Goal: Obtain resource: Download file/media

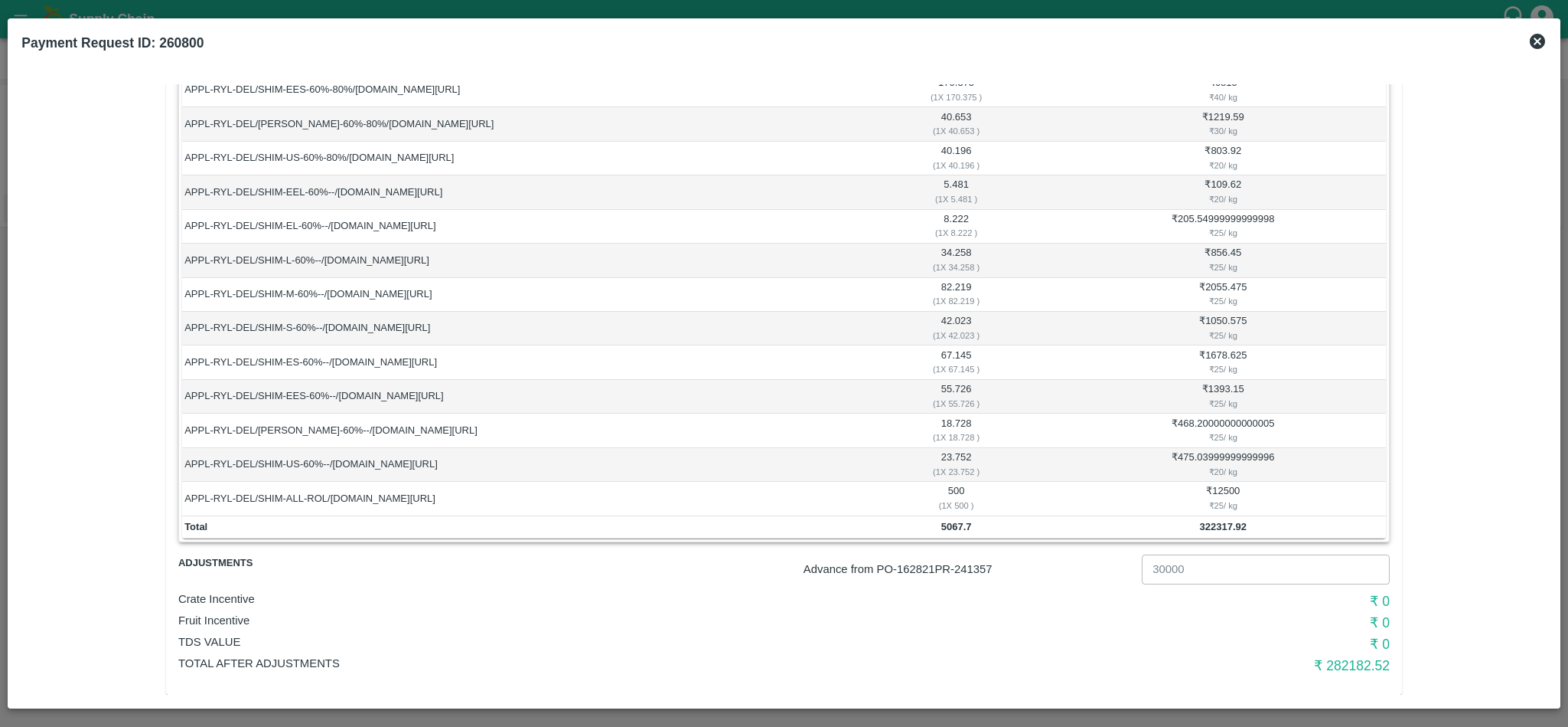
scroll to position [697, 0]
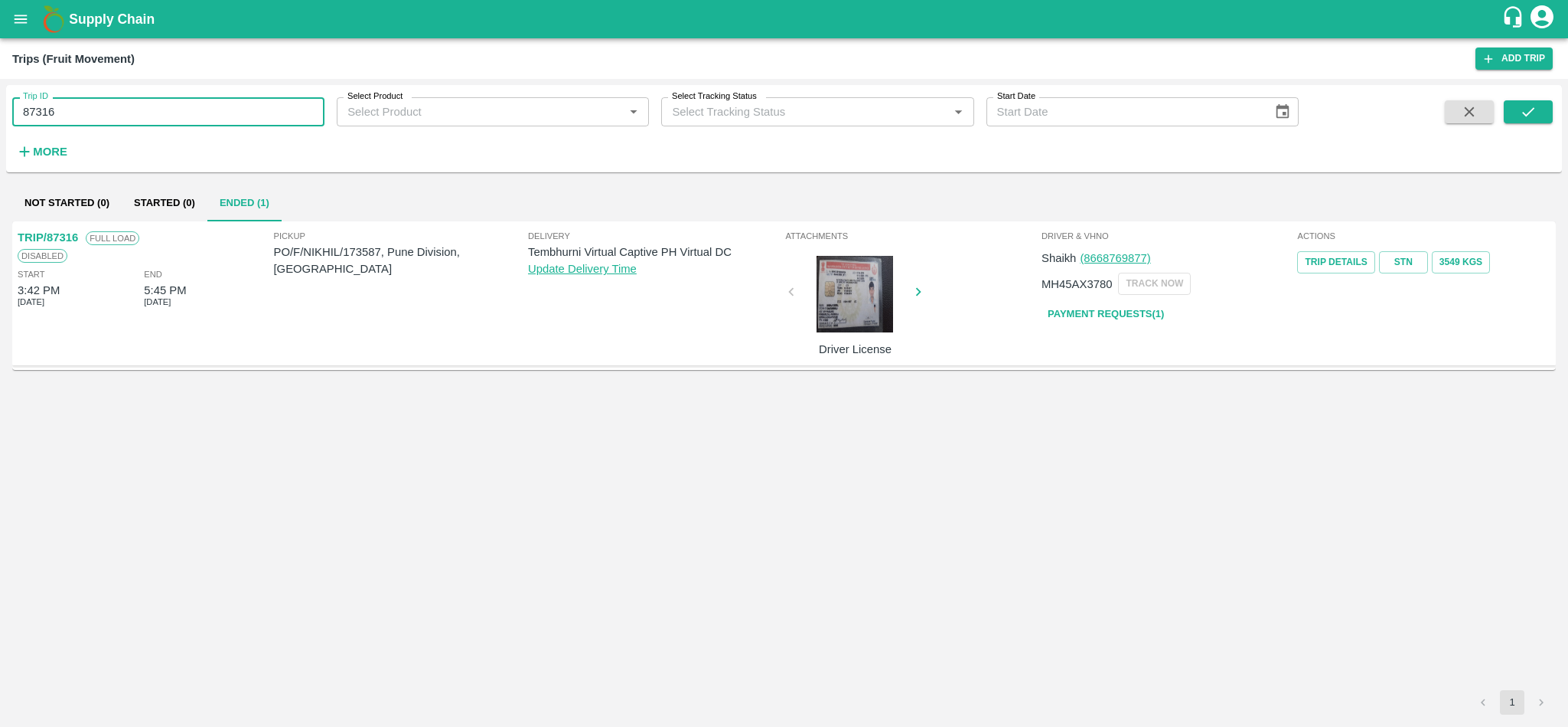
click at [118, 106] on input "87316" at bounding box center [169, 112] width 312 height 29
paste input "text"
type input "88800"
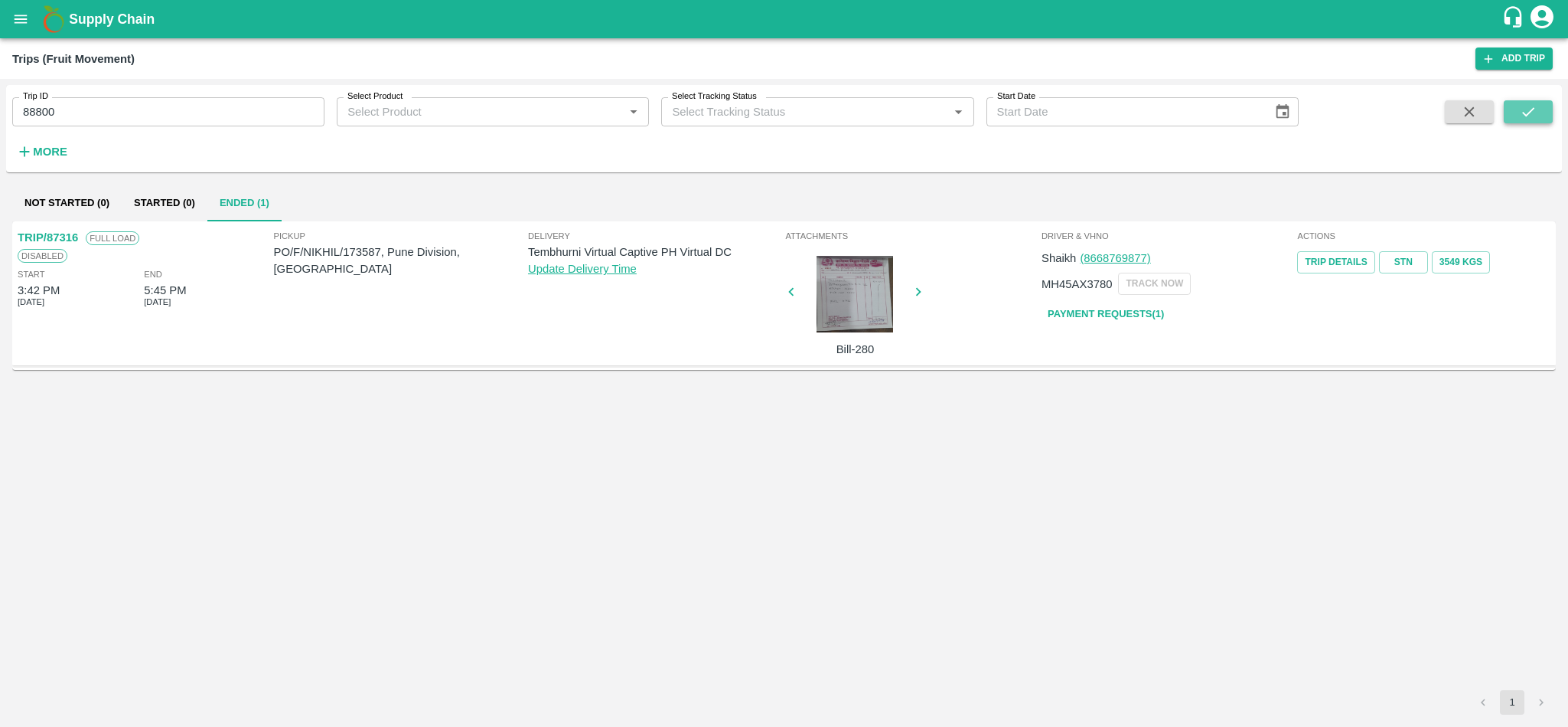
click at [1517, 118] on button "submit" at bounding box center [1528, 111] width 49 height 23
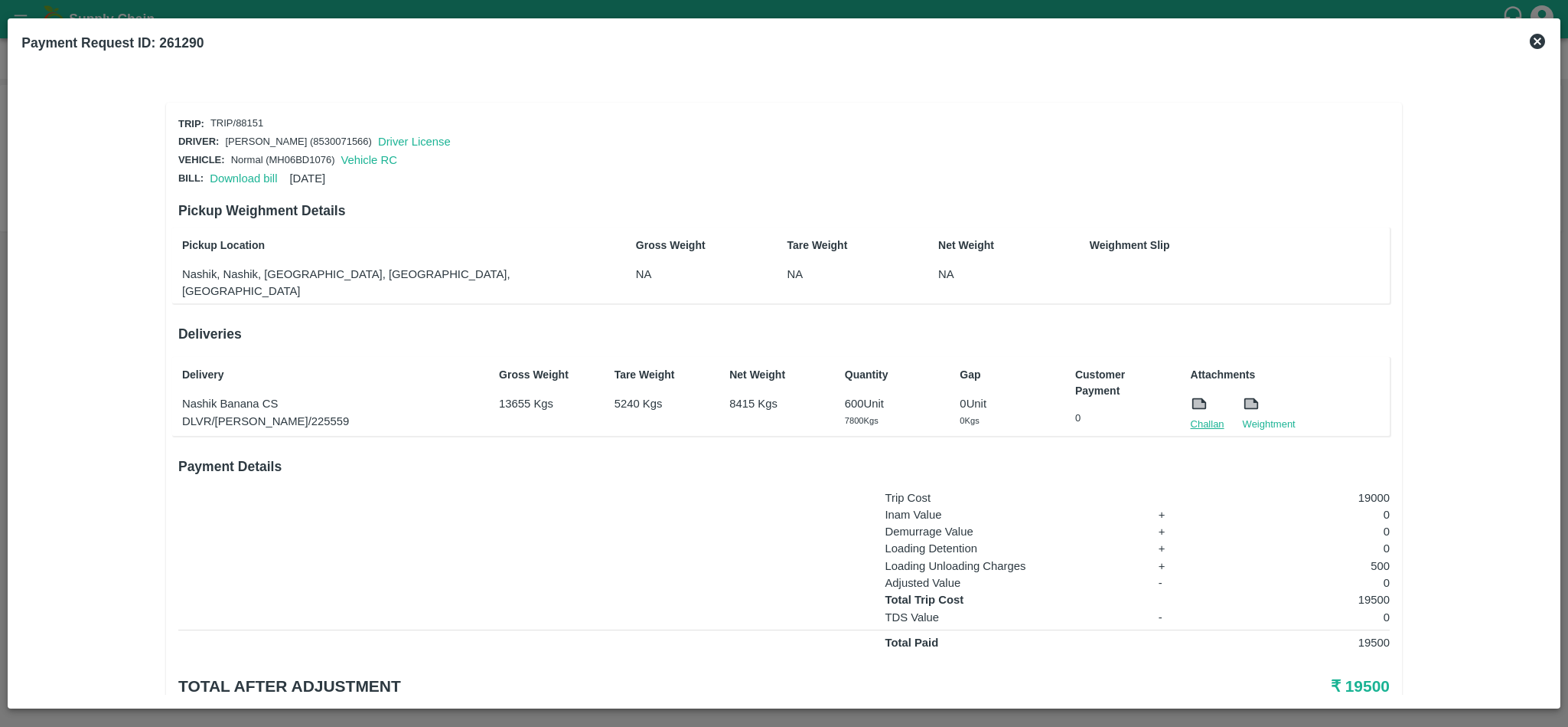
click at [1201, 416] on link "Challan" at bounding box center [1207, 424] width 33 height 15
click at [235, 173] on link "Download bill" at bounding box center [243, 179] width 68 height 13
click at [241, 173] on link "Download bill" at bounding box center [243, 179] width 68 height 13
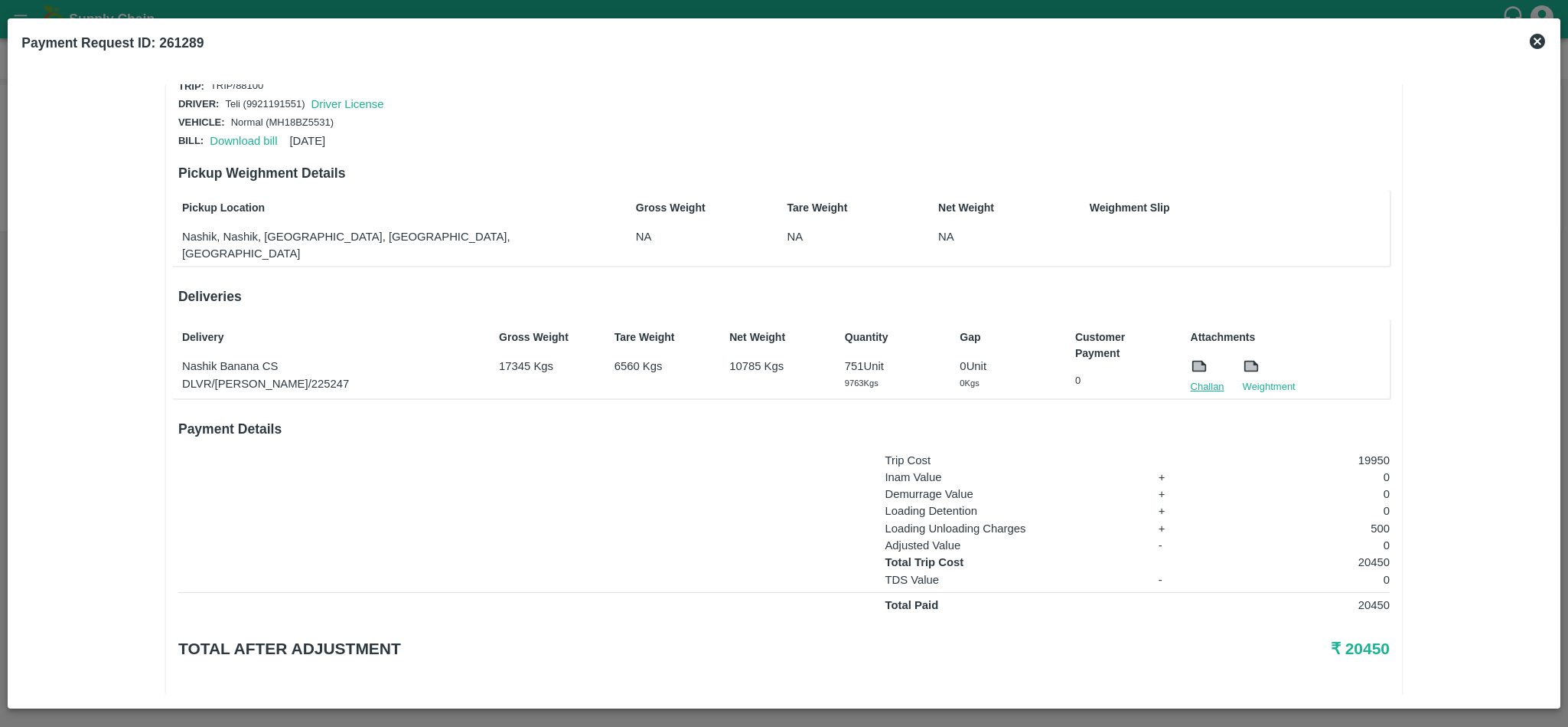
click at [1208, 379] on link "Challan" at bounding box center [1207, 387] width 33 height 15
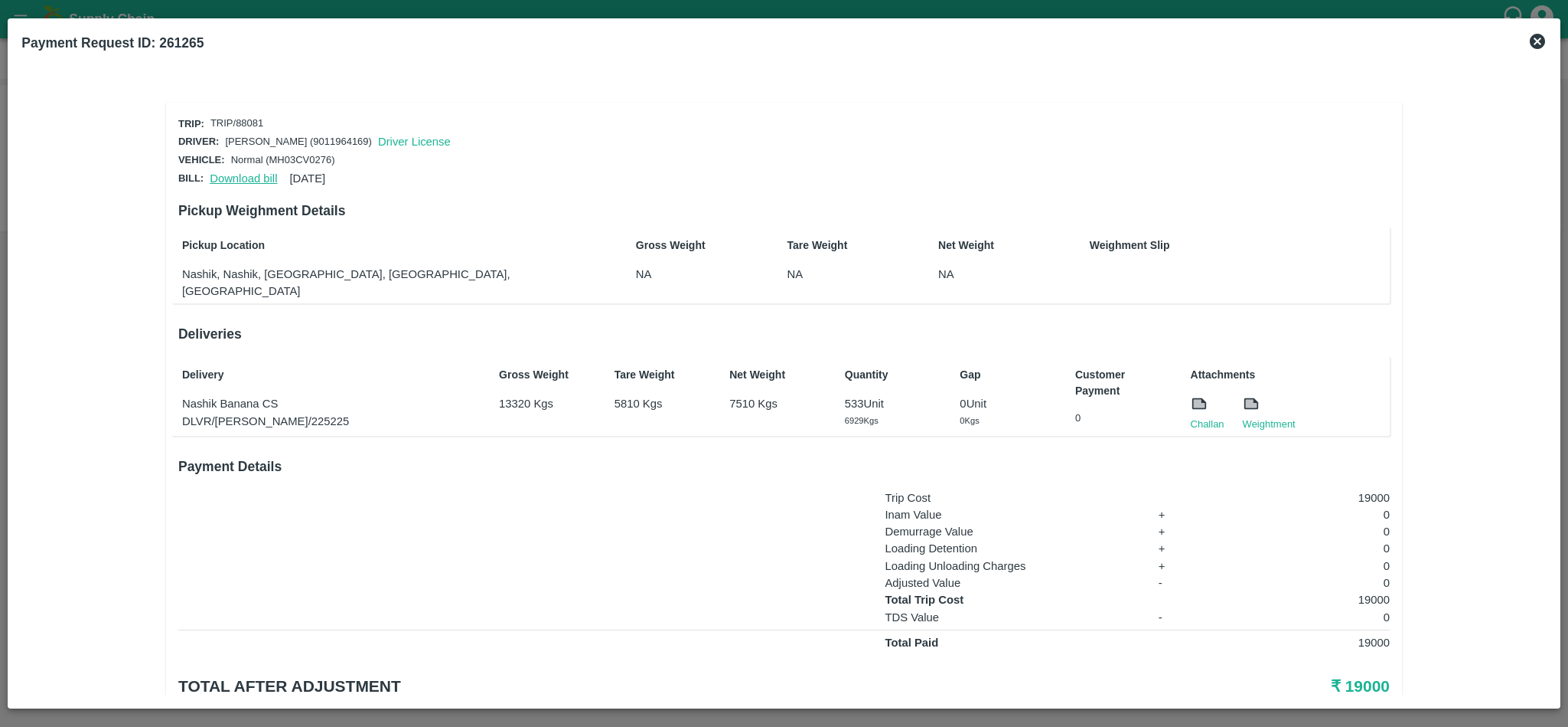
click at [228, 173] on link "Download bill" at bounding box center [243, 179] width 68 height 13
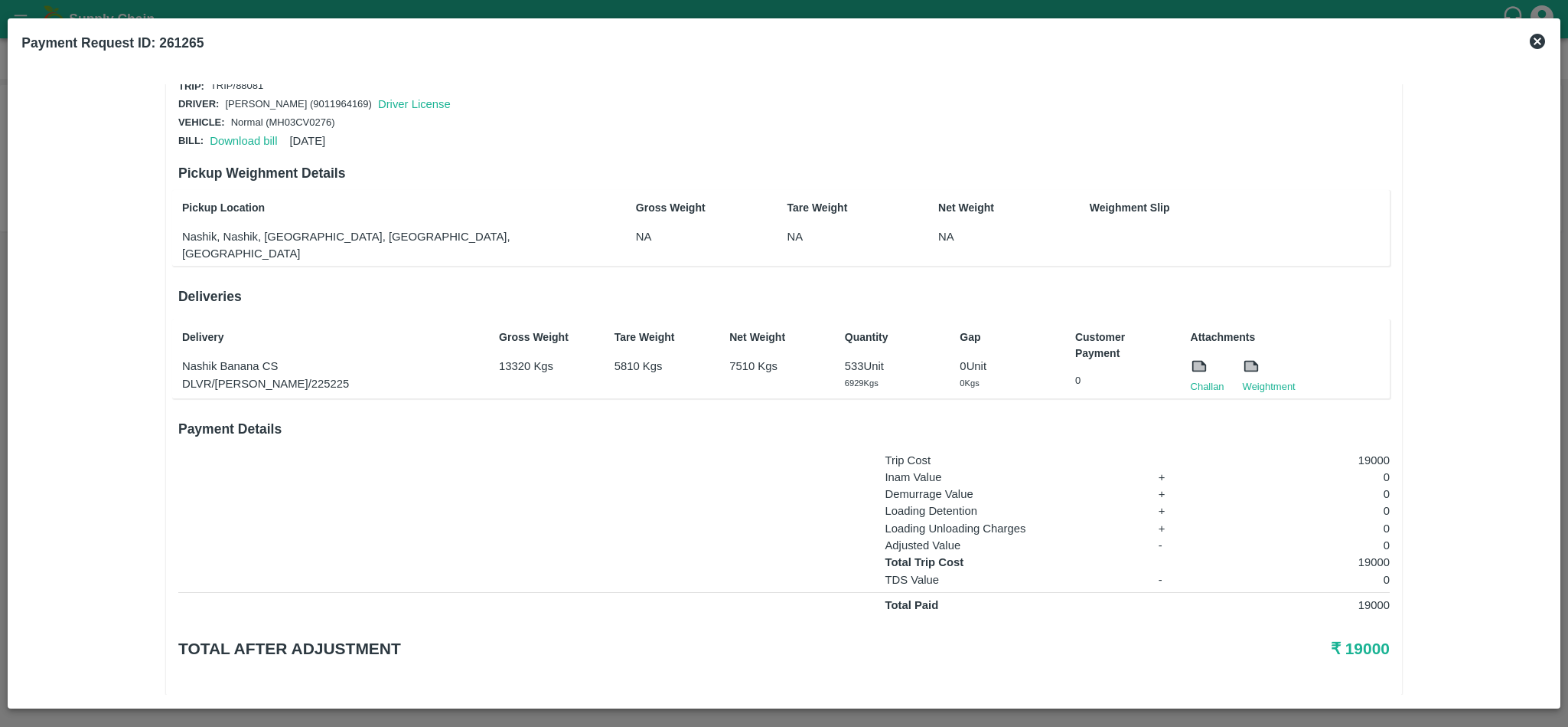
click at [1209, 358] on div at bounding box center [1207, 368] width 33 height 22
click at [1206, 379] on link "Challan" at bounding box center [1207, 387] width 33 height 15
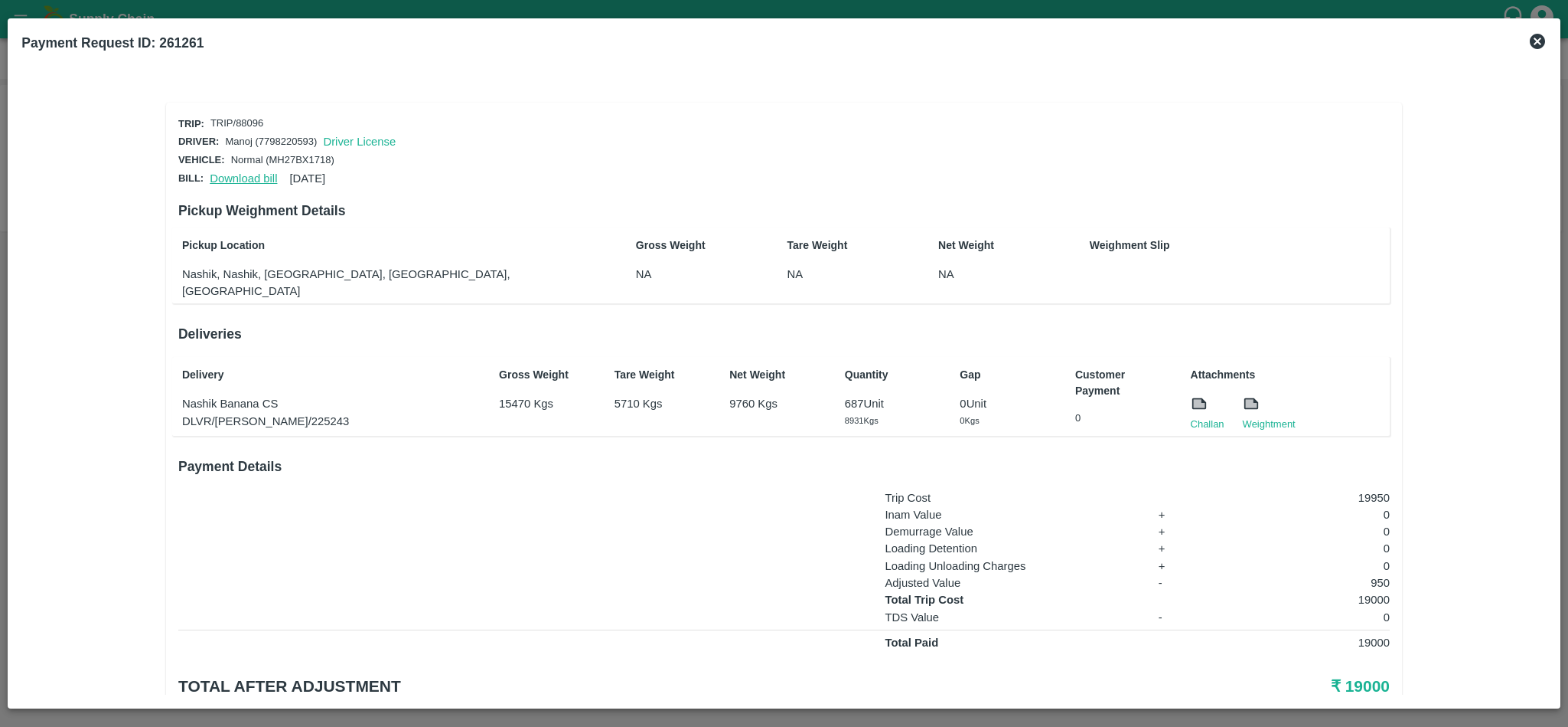
click at [237, 172] on link "Download bill" at bounding box center [243, 179] width 68 height 13
click at [1542, 42] on icon at bounding box center [1537, 41] width 15 height 15
